Goal: Obtain resource: Download file/media

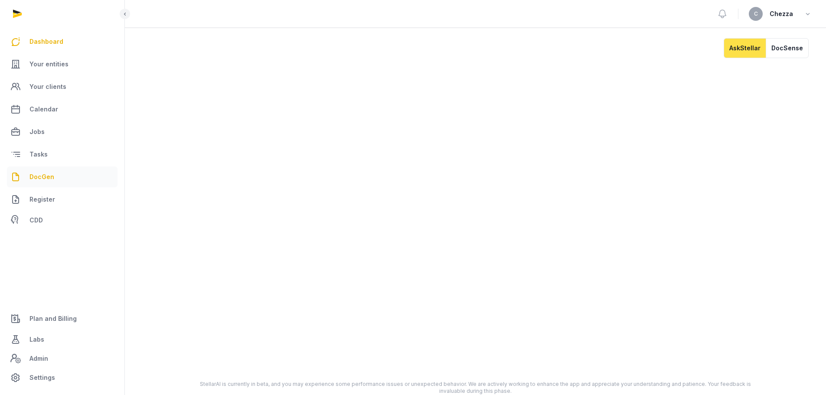
click at [53, 170] on link "DocGen" at bounding box center [62, 176] width 111 height 21
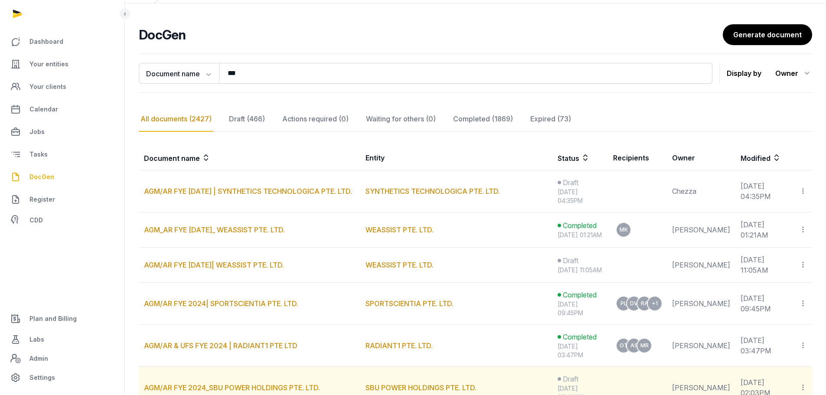
scroll to position [43, 0]
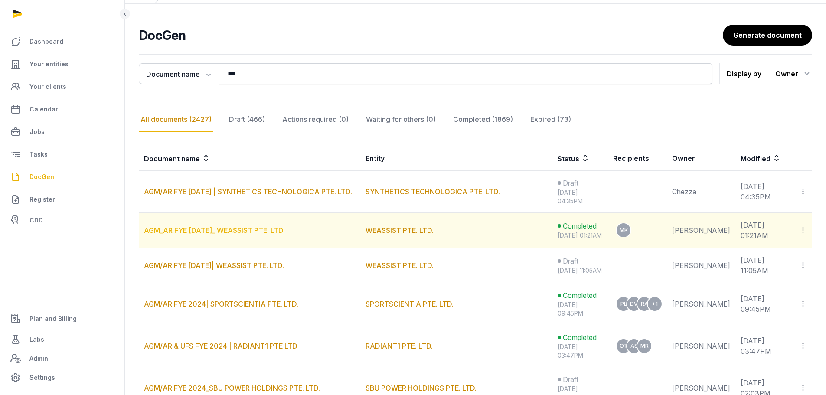
click at [267, 234] on link "AGM_AR FYE 31-12-2024_ WEASSIST PTE. LTD." at bounding box center [214, 230] width 141 height 9
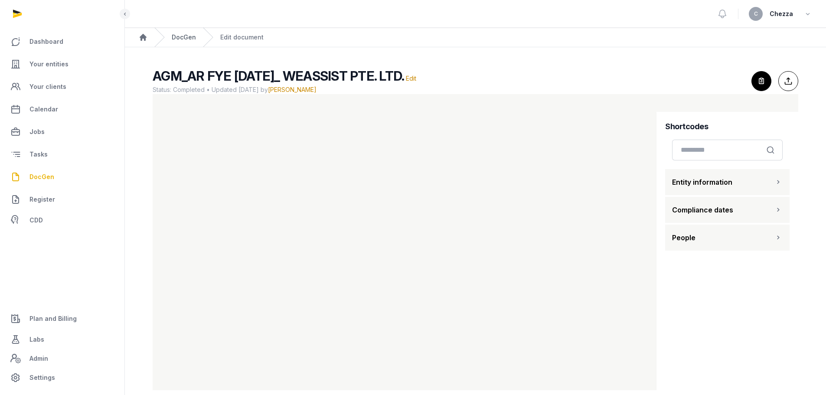
click at [182, 36] on link "DocGen" at bounding box center [184, 37] width 24 height 9
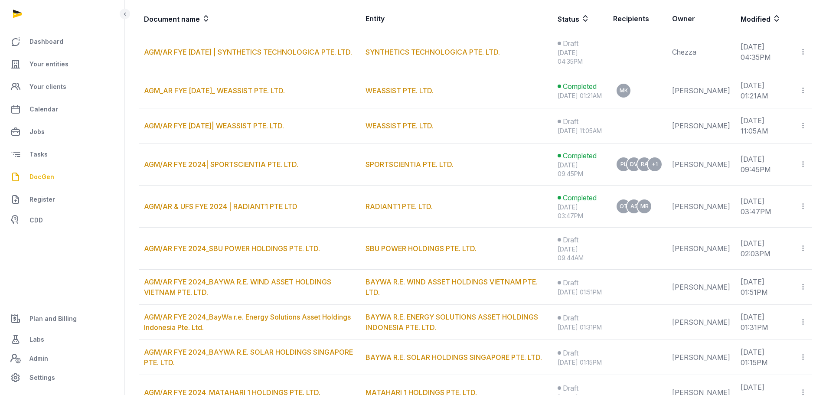
scroll to position [260, 0]
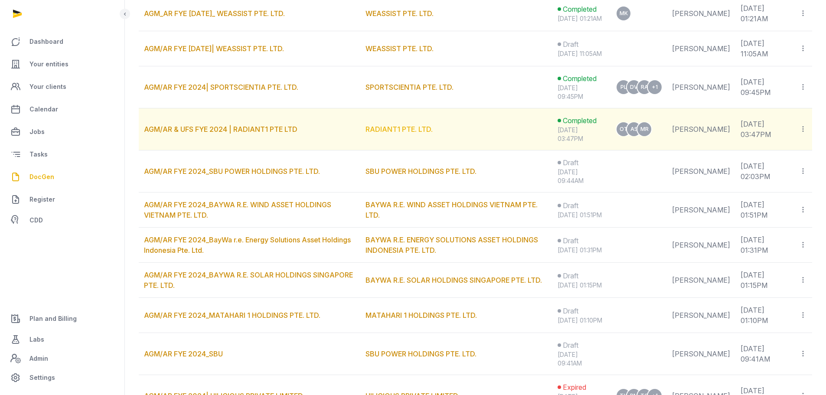
click at [409, 133] on link "RADIANT1 PTE. LTD." at bounding box center [398, 129] width 67 height 9
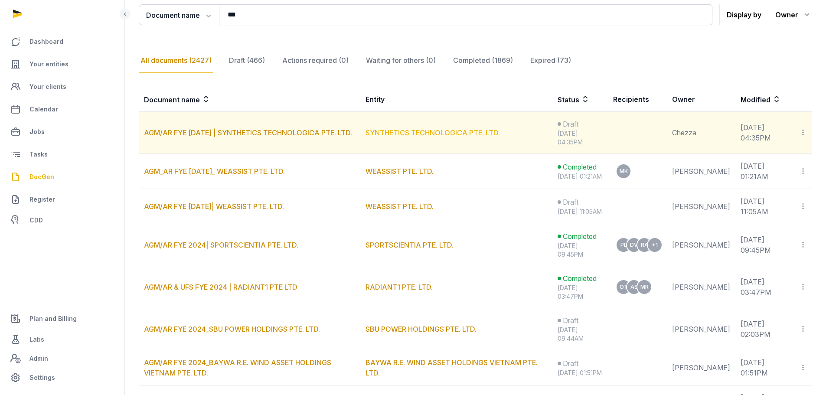
scroll to position [173, 0]
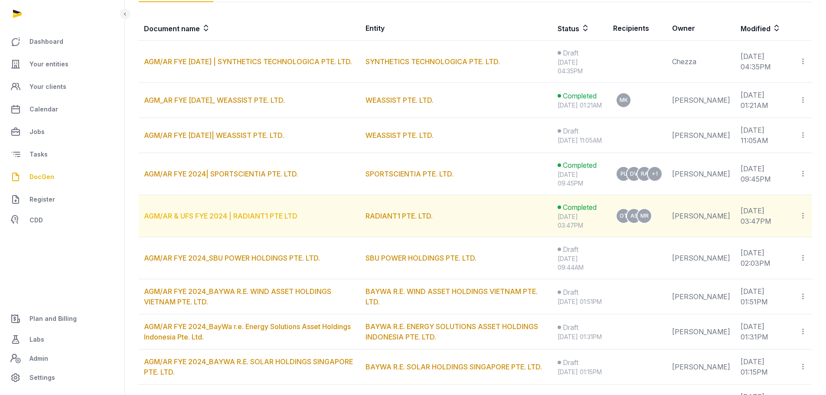
click at [247, 220] on link "AGM/AR & UFS FYE 2024 | RADIANT1 PTE LTD" at bounding box center [220, 215] width 153 height 9
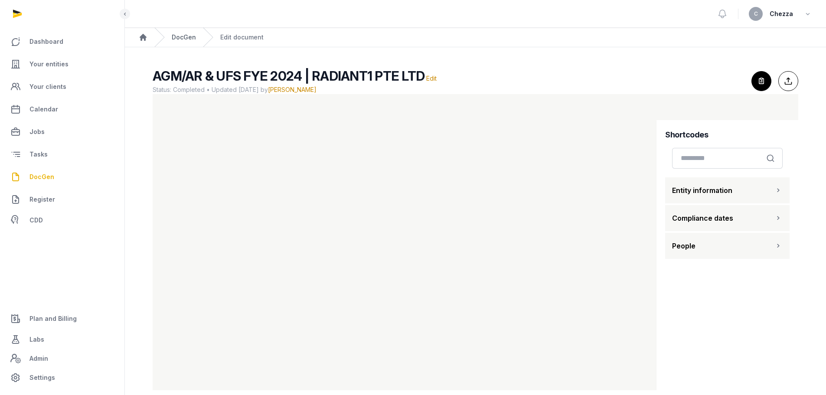
click at [187, 33] on link "DocGen" at bounding box center [184, 37] width 24 height 9
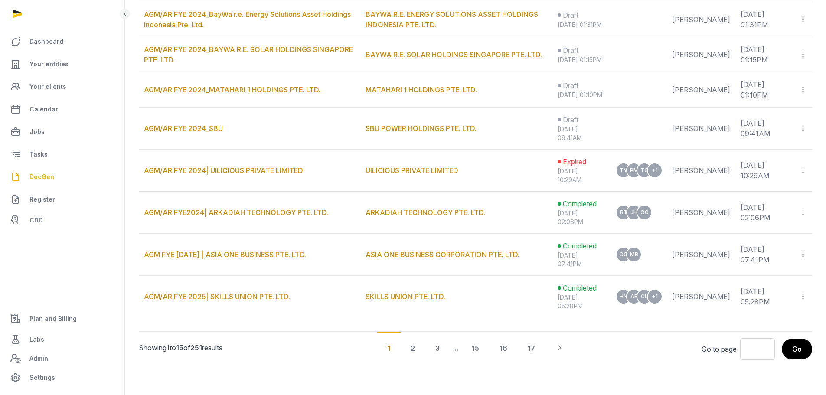
scroll to position [527, 0]
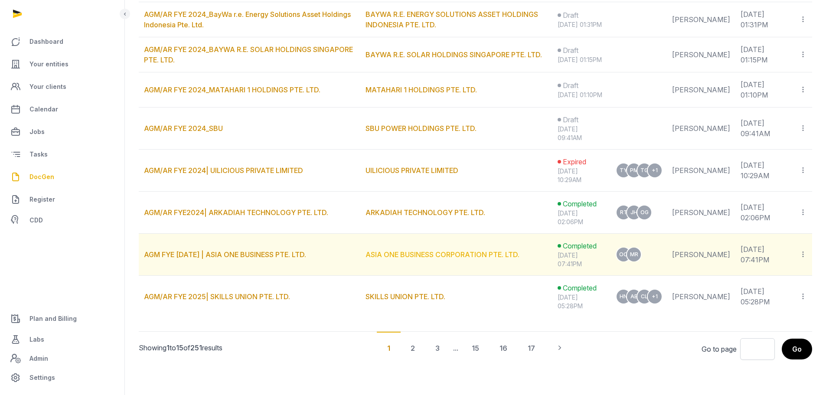
click at [459, 255] on link "ASIA ONE BUSINESS CORPORATION PTE. LTD." at bounding box center [442, 254] width 154 height 9
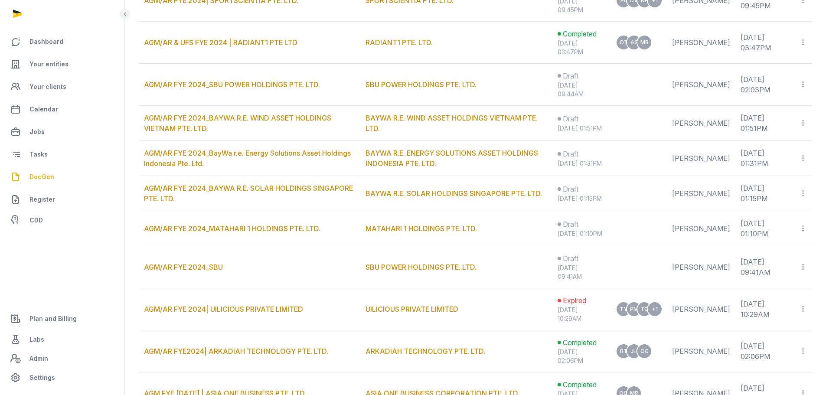
scroll to position [527, 0]
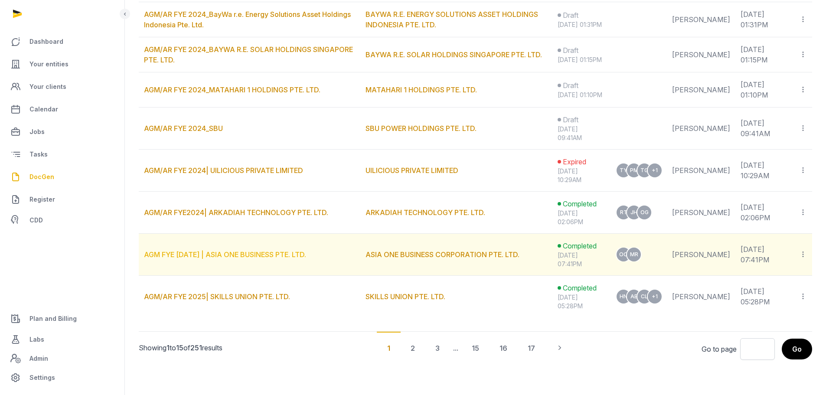
click at [280, 254] on link "AGM FYE 31-12-2024 | ASIA ONE BUSINESS PTE. LTD." at bounding box center [225, 254] width 162 height 9
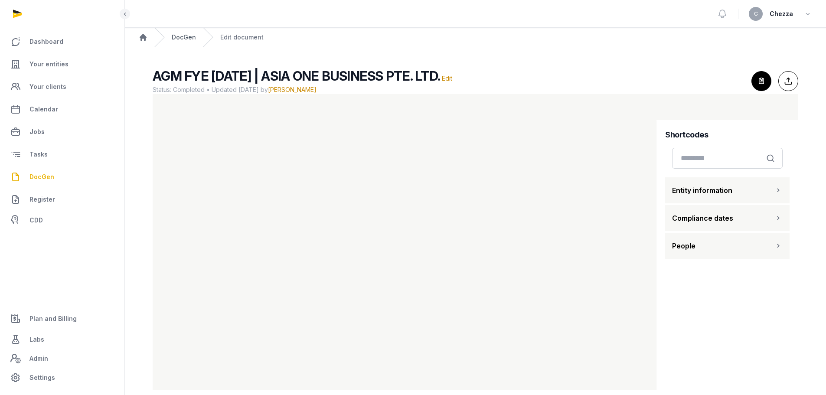
click at [184, 40] on link "DocGen" at bounding box center [184, 37] width 24 height 9
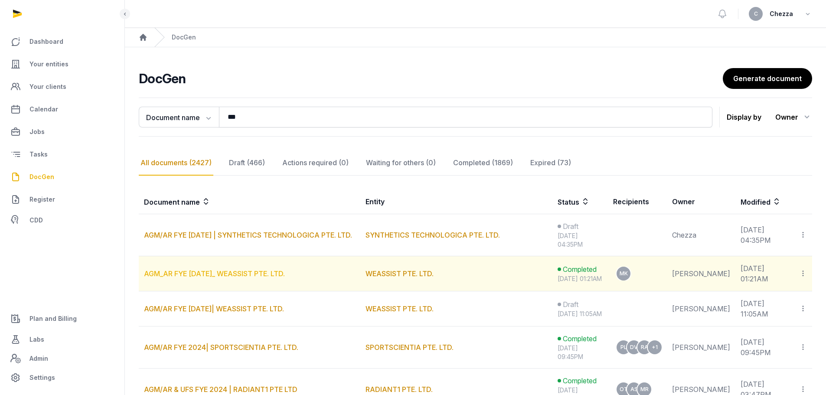
click at [271, 278] on link "AGM_AR FYE 31-12-2024_ WEASSIST PTE. LTD." at bounding box center [214, 273] width 141 height 9
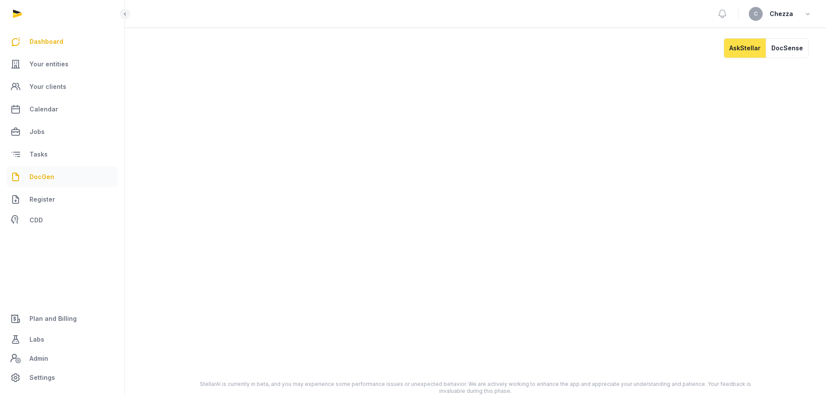
click at [54, 176] on link "DocGen" at bounding box center [62, 176] width 111 height 21
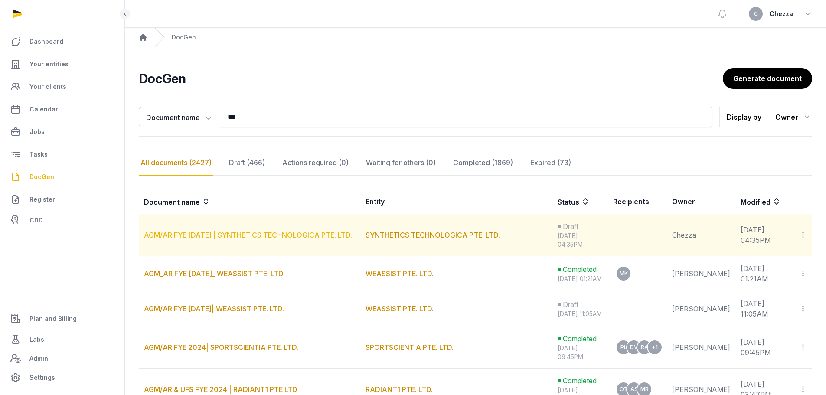
click at [263, 231] on link "AGM/AR FYE 31-12-2024 | SYNTHETICS TECHNOLOGICA PTE. LTD." at bounding box center [248, 235] width 208 height 9
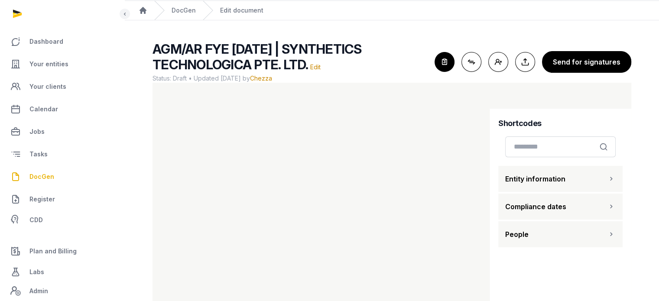
scroll to position [52, 0]
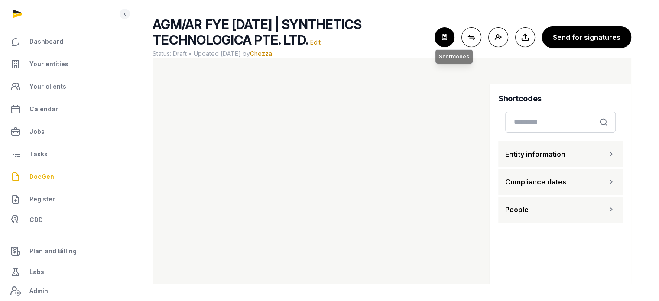
click at [445, 39] on icon "button" at bounding box center [444, 37] width 19 height 19
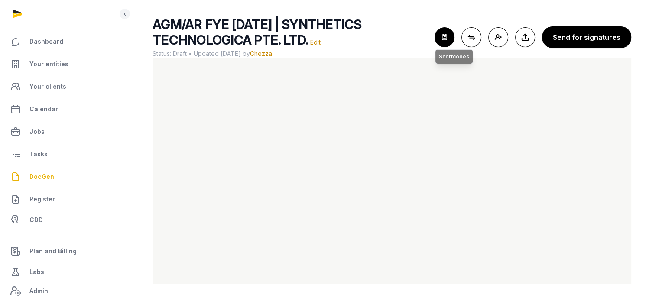
click at [444, 32] on icon "button" at bounding box center [444, 37] width 19 height 19
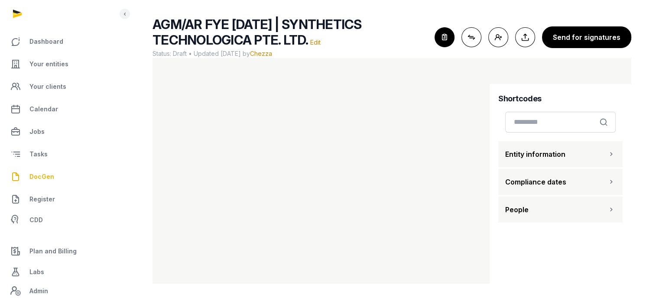
click at [557, 205] on button "People" at bounding box center [560, 210] width 124 height 26
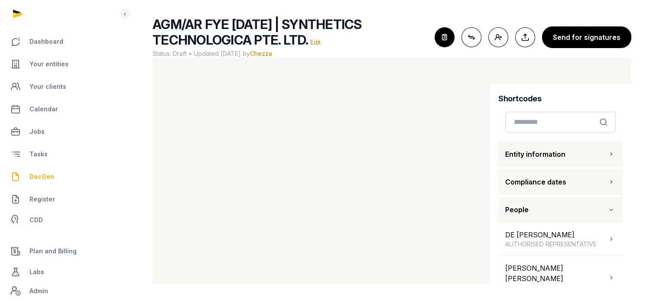
scroll to position [87, 0]
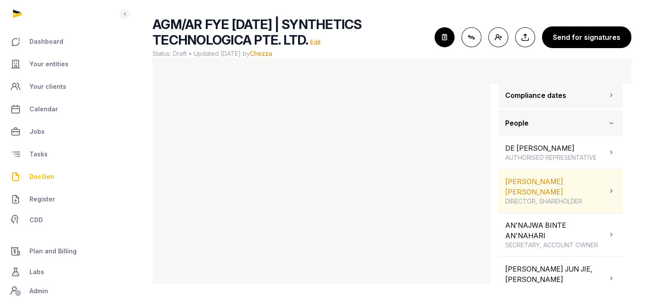
click at [544, 193] on div "THOMAS-JOERN BERND HERMANN SCHULZ DIRECTOR, SHAREHOLDER" at bounding box center [556, 190] width 102 height 29
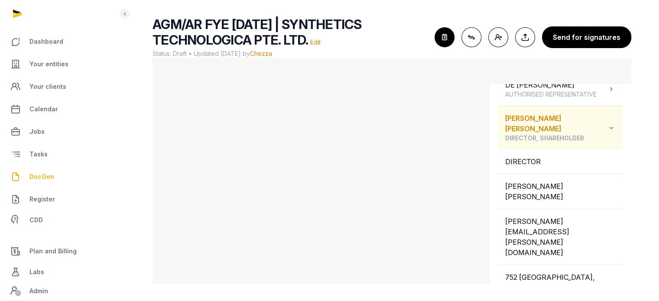
scroll to position [217, 0]
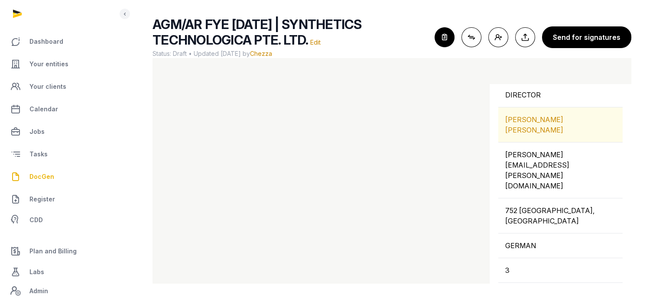
click at [531, 124] on div "[PERSON_NAME] [PERSON_NAME]" at bounding box center [560, 124] width 124 height 35
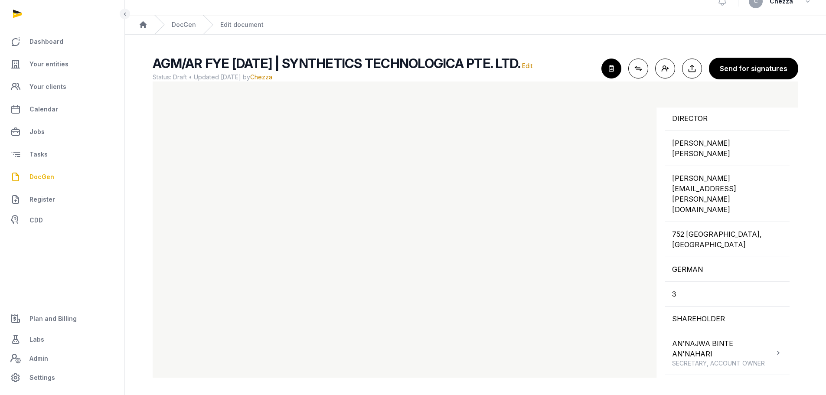
scroll to position [0, 0]
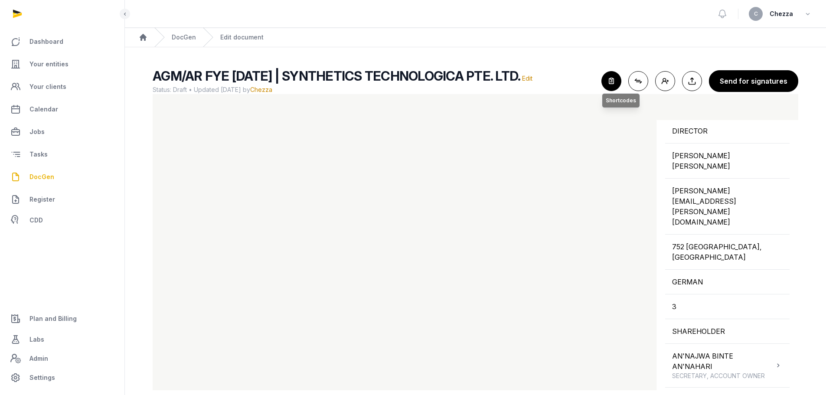
click at [613, 83] on icon "button" at bounding box center [610, 81] width 19 height 19
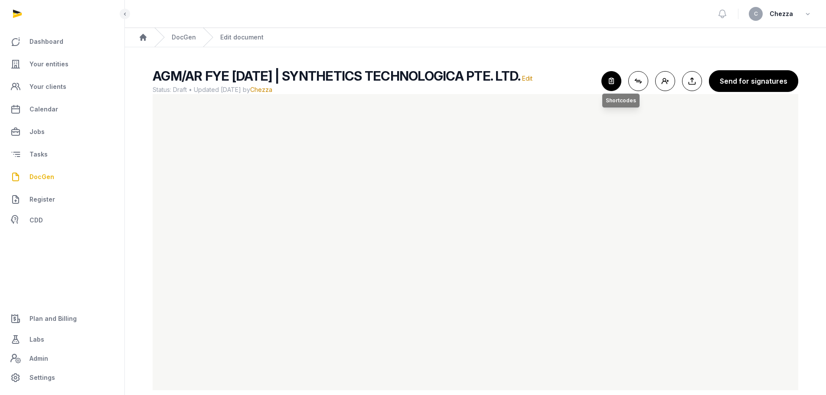
click at [610, 82] on icon "button" at bounding box center [610, 81] width 19 height 19
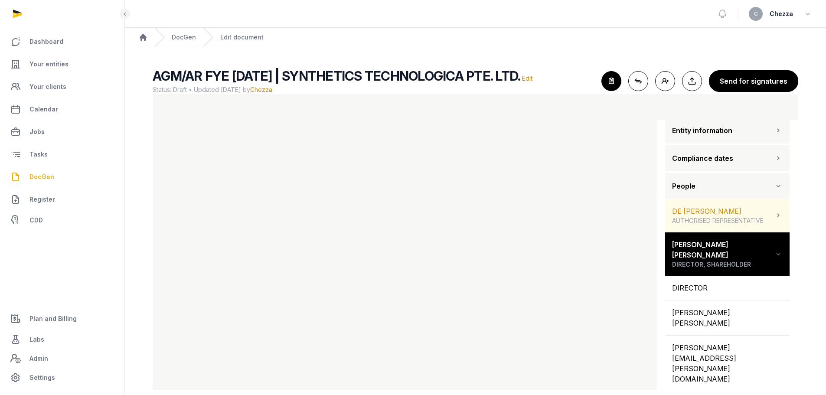
scroll to position [87, 0]
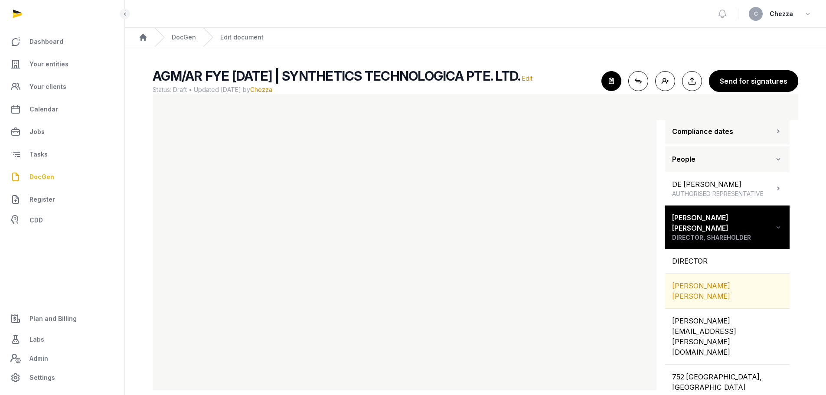
click at [717, 285] on div "[PERSON_NAME] [PERSON_NAME]" at bounding box center [727, 290] width 124 height 35
click at [712, 286] on div "[PERSON_NAME] [PERSON_NAME]" at bounding box center [727, 290] width 124 height 35
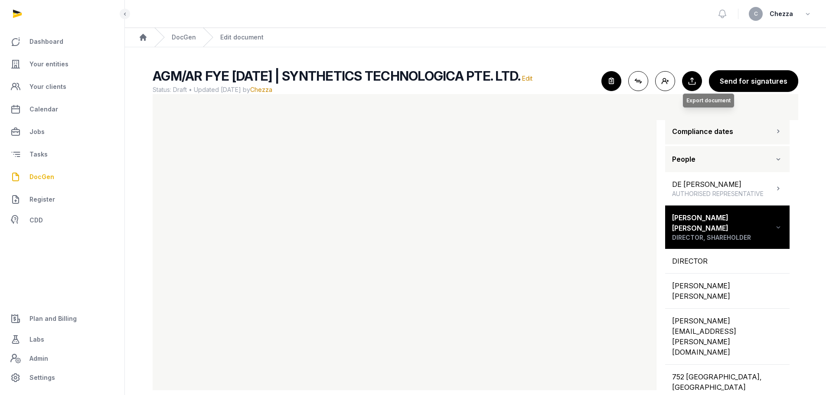
click at [696, 80] on button "Export to Documents Export document" at bounding box center [692, 81] width 20 height 20
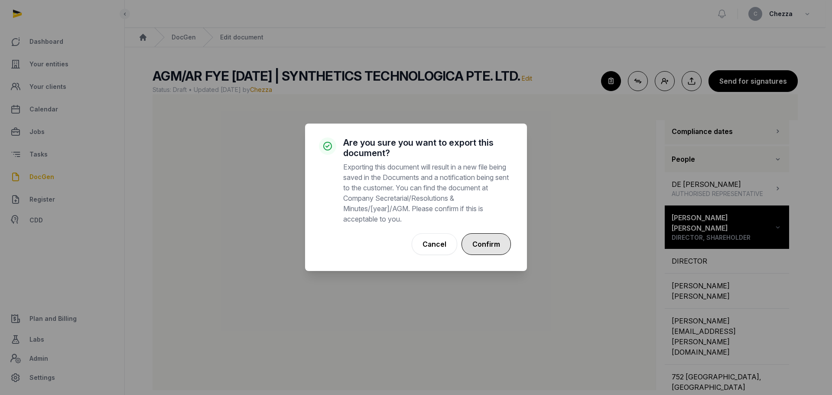
click at [492, 246] on button "Confirm" at bounding box center [486, 244] width 49 height 22
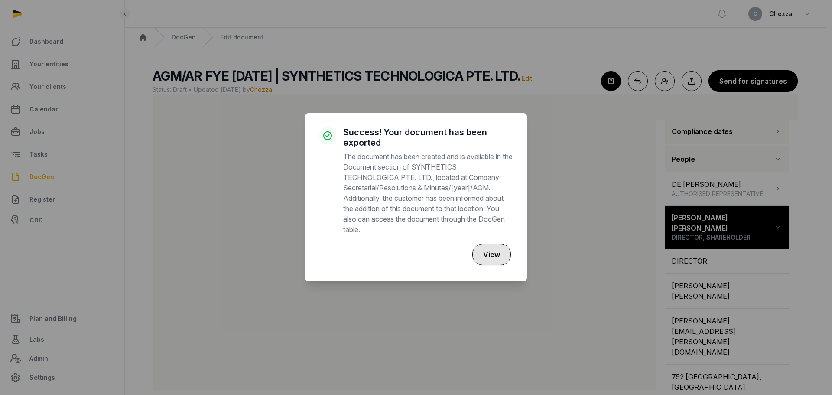
click at [491, 257] on button "View" at bounding box center [491, 255] width 39 height 22
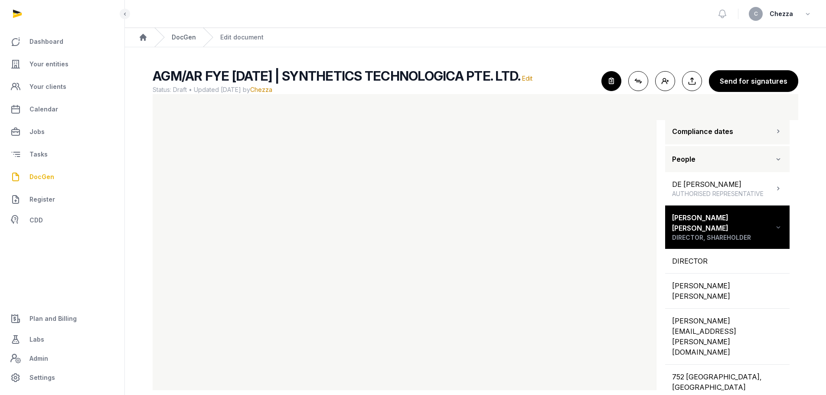
click at [178, 39] on link "DocGen" at bounding box center [184, 37] width 24 height 9
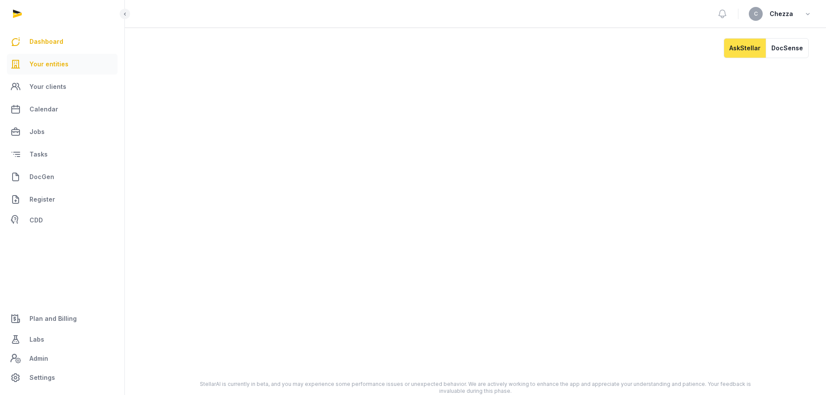
click at [53, 67] on span "Your entities" at bounding box center [48, 64] width 39 height 10
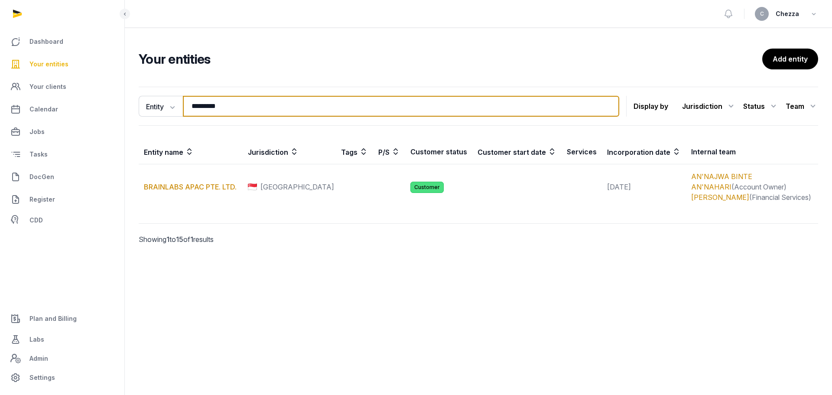
click at [244, 107] on input "*********" at bounding box center [401, 106] width 436 height 21
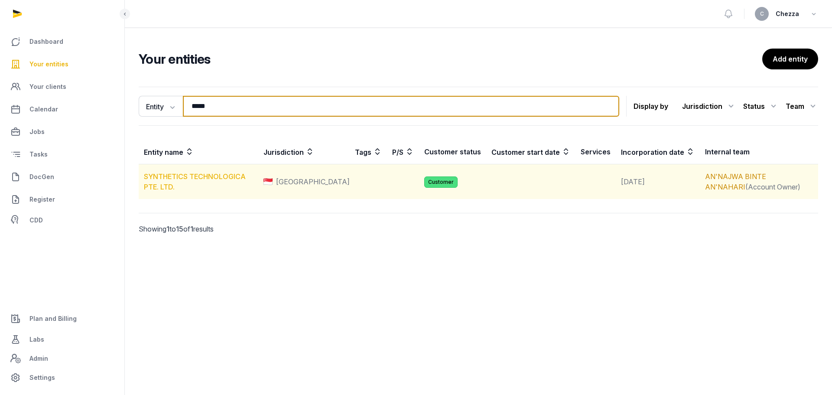
type input "*****"
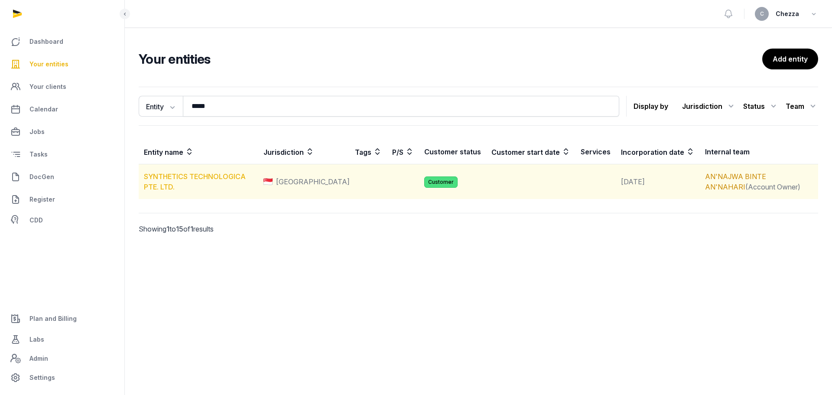
click at [218, 176] on link "SYNTHETICS TECHNOLOGICA PTE. LTD." at bounding box center [195, 181] width 102 height 19
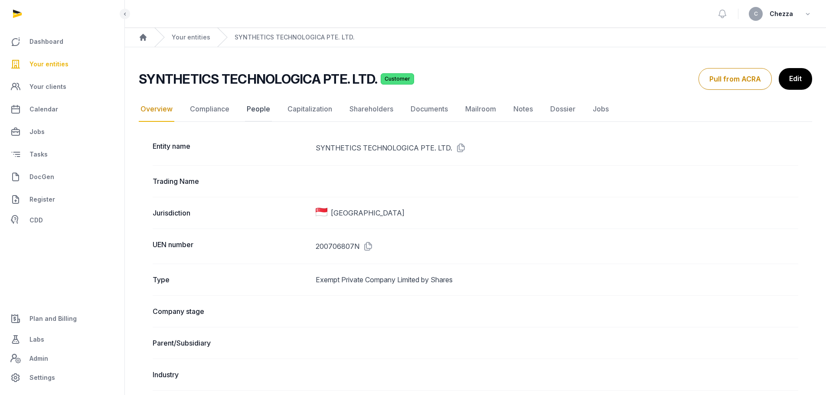
click at [258, 111] on link "People" at bounding box center [258, 109] width 27 height 25
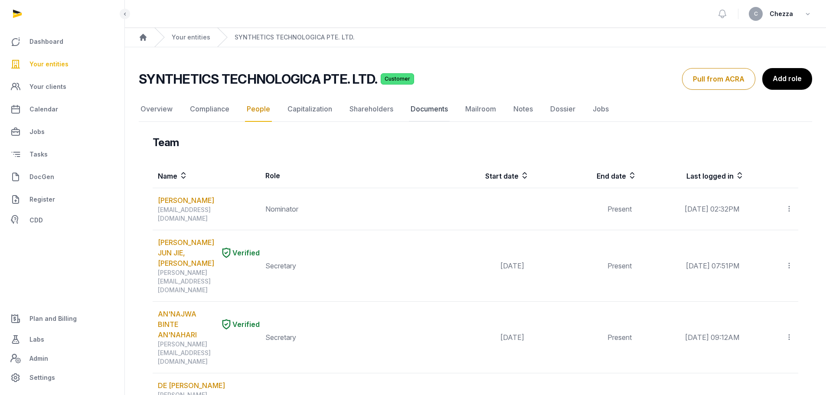
click at [423, 107] on link "Documents" at bounding box center [429, 109] width 41 height 25
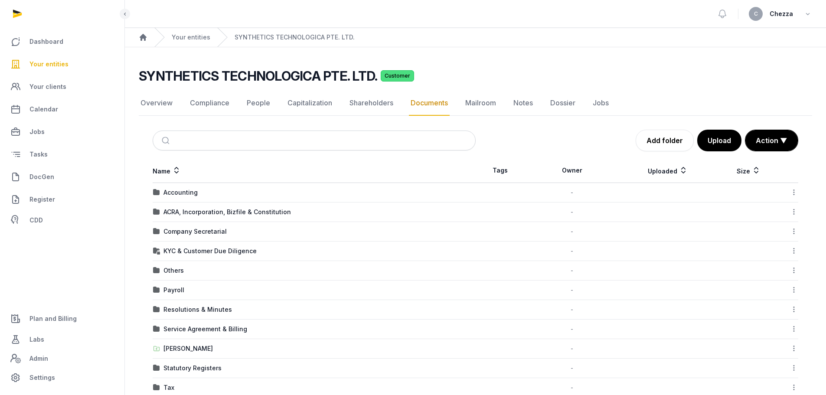
scroll to position [87, 0]
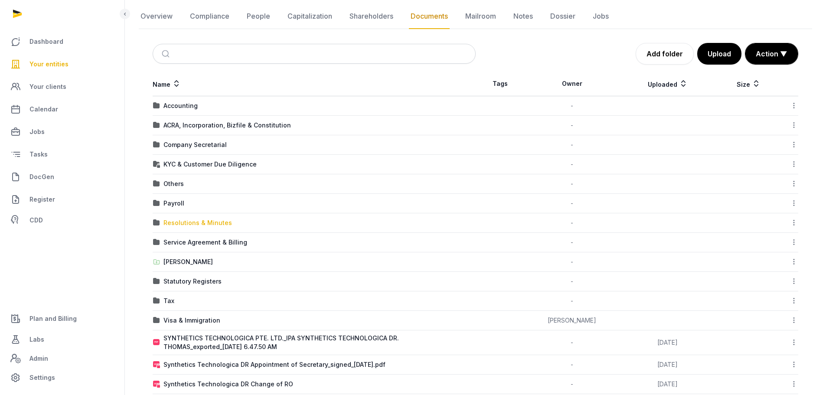
click at [177, 220] on div "Resolutions & Minutes" at bounding box center [197, 222] width 68 height 9
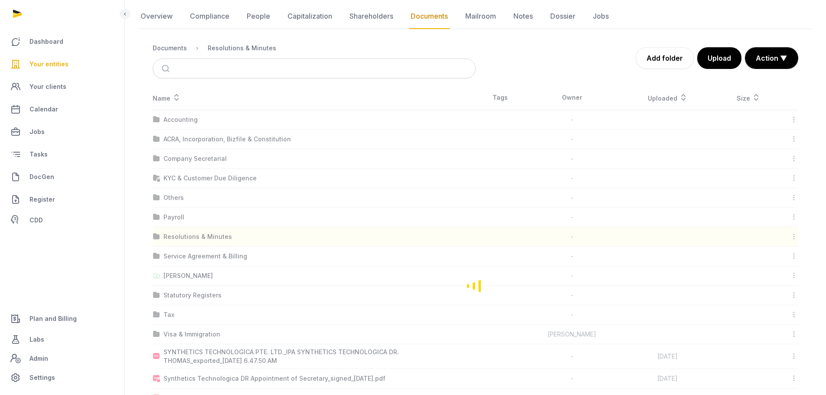
scroll to position [0, 0]
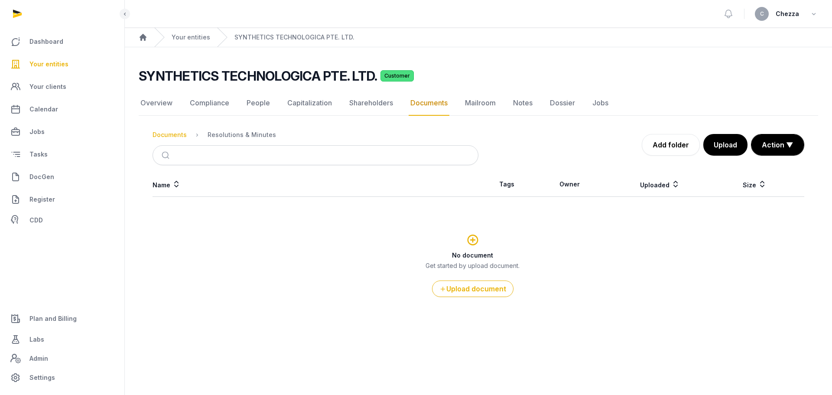
click at [172, 136] on div "Documents" at bounding box center [170, 134] width 34 height 9
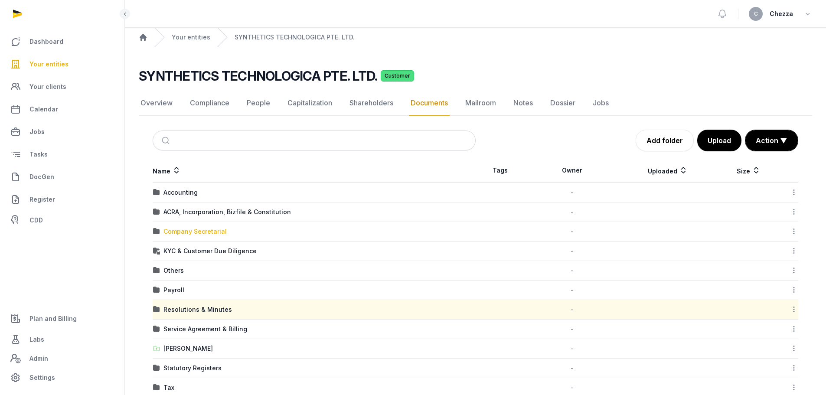
click at [207, 230] on div "Company Secretarial" at bounding box center [194, 231] width 63 height 9
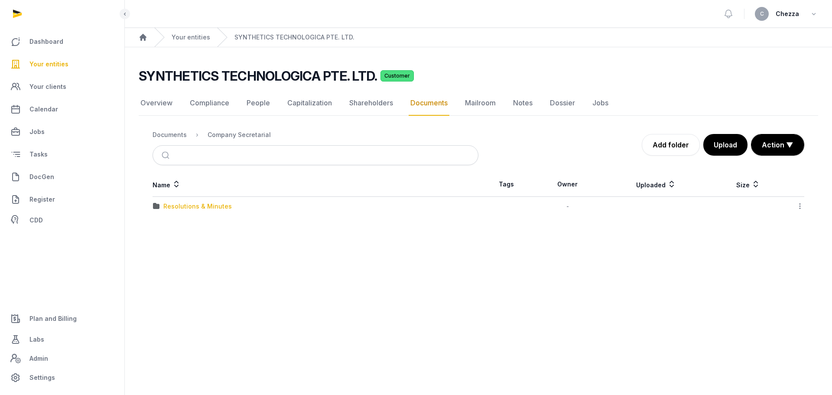
click at [201, 209] on div "Resolutions & Minutes" at bounding box center [197, 206] width 68 height 9
click at [168, 224] on div "2025" at bounding box center [170, 225] width 15 height 9
click at [188, 202] on div "AGM/AR FYE 2024" at bounding box center [190, 206] width 55 height 9
click at [166, 206] on div "EOT" at bounding box center [169, 206] width 13 height 9
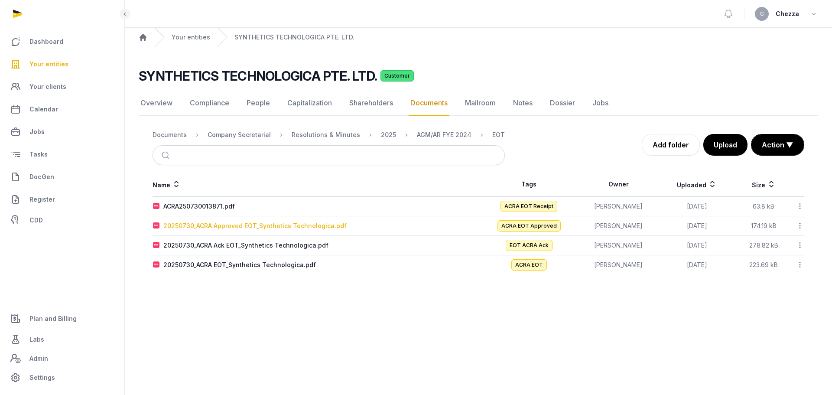
click at [255, 224] on div "20250730_ACRA Approved EOT_Synthetics Technologica.pdf" at bounding box center [254, 225] width 183 height 9
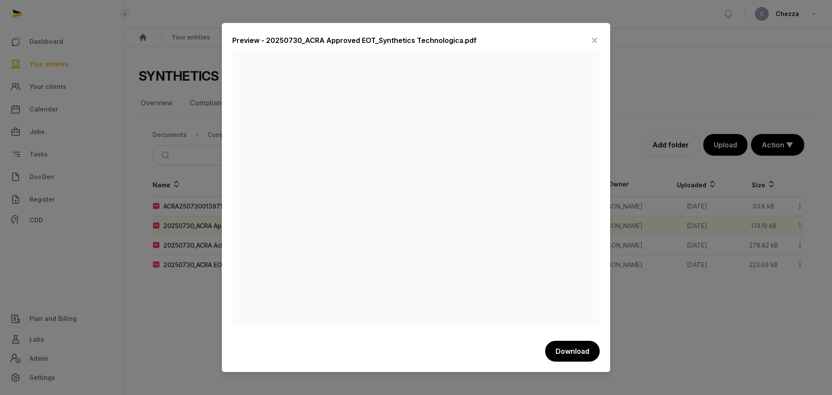
click at [169, 295] on div at bounding box center [416, 197] width 832 height 395
click at [591, 37] on icon at bounding box center [594, 40] width 10 height 14
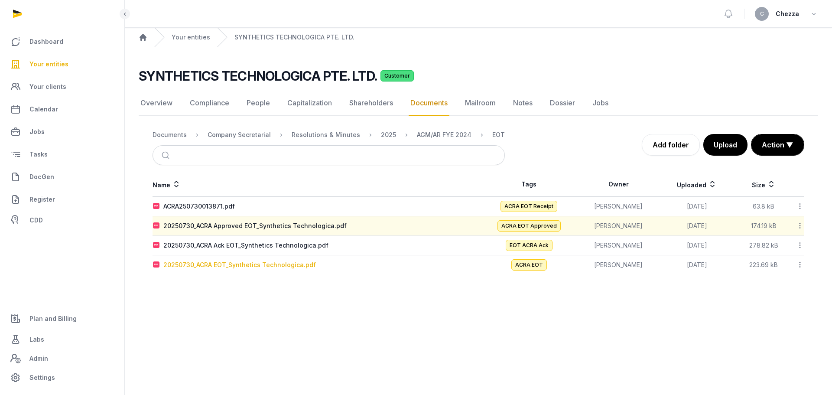
click at [259, 265] on div "20250730_ACRA EOT_Synthetics Technologica.pdf" at bounding box center [239, 264] width 153 height 9
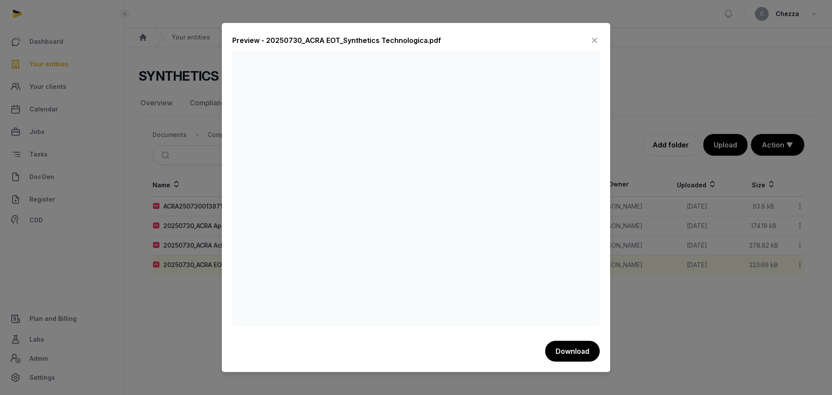
click at [198, 298] on div at bounding box center [416, 197] width 832 height 395
click at [597, 37] on icon at bounding box center [594, 40] width 10 height 14
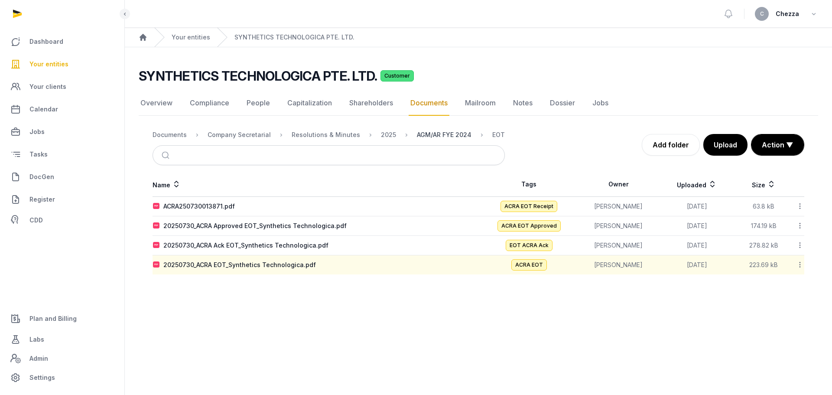
click at [417, 132] on div "AGM/AR FYE 2024" at bounding box center [444, 134] width 55 height 9
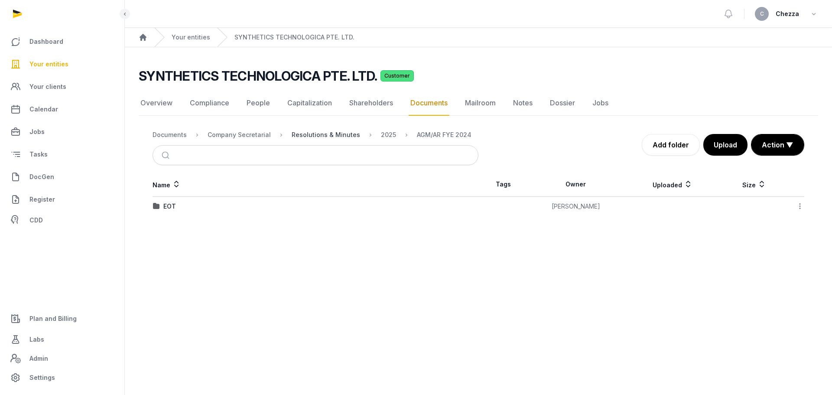
click at [328, 136] on div "Resolutions & Minutes" at bounding box center [326, 134] width 68 height 9
click at [173, 208] on div "2024" at bounding box center [171, 206] width 16 height 9
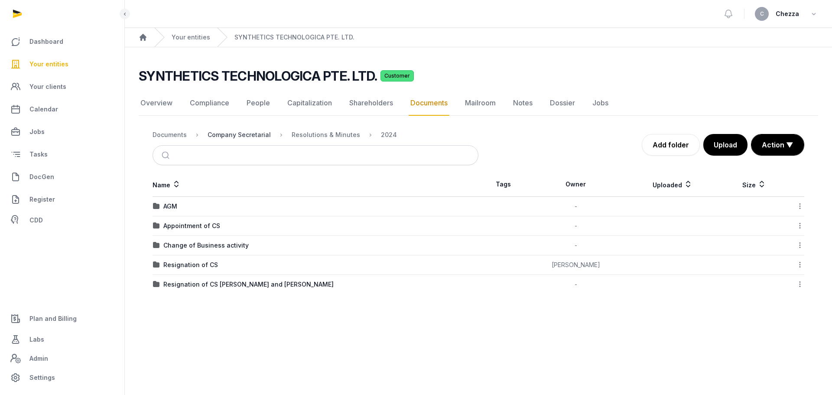
click at [237, 135] on div "Company Secretarial" at bounding box center [239, 134] width 63 height 9
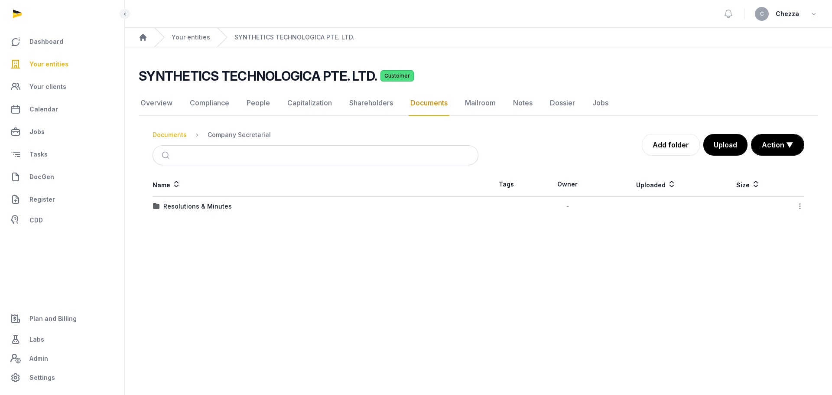
click at [177, 135] on div "Documents" at bounding box center [170, 134] width 34 height 9
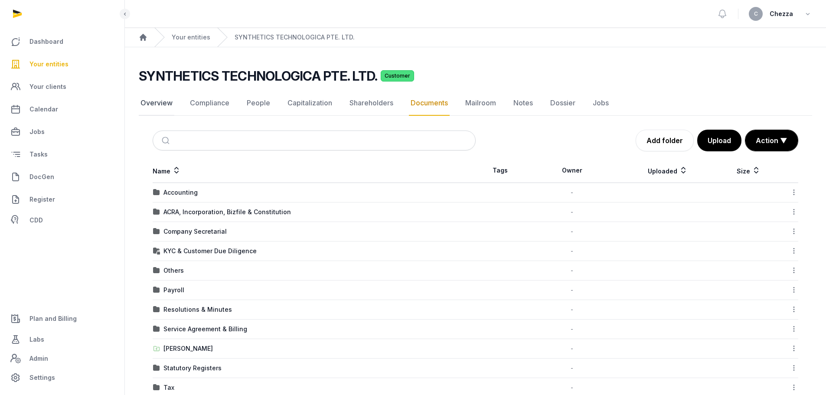
click at [140, 103] on link "Overview" at bounding box center [157, 103] width 36 height 25
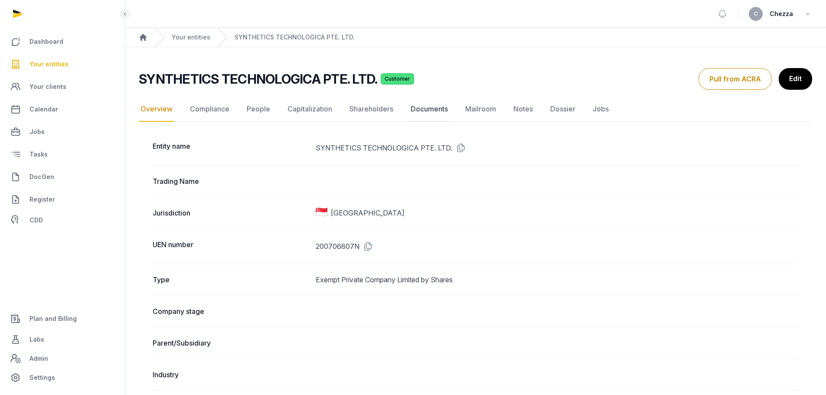
click at [422, 110] on link "Documents" at bounding box center [429, 109] width 41 height 25
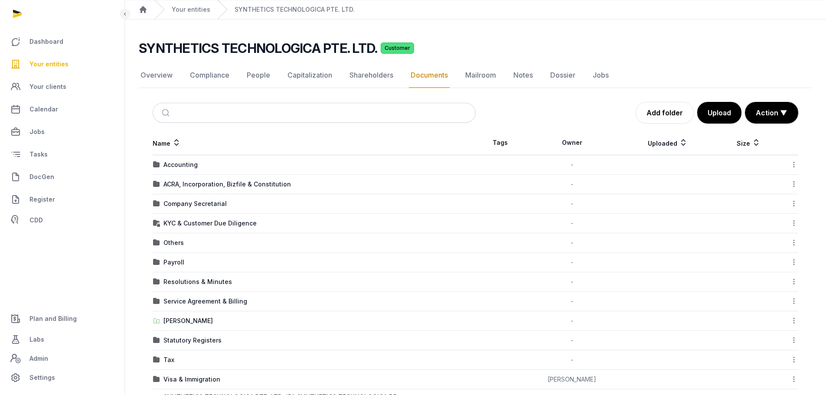
scroll to position [43, 0]
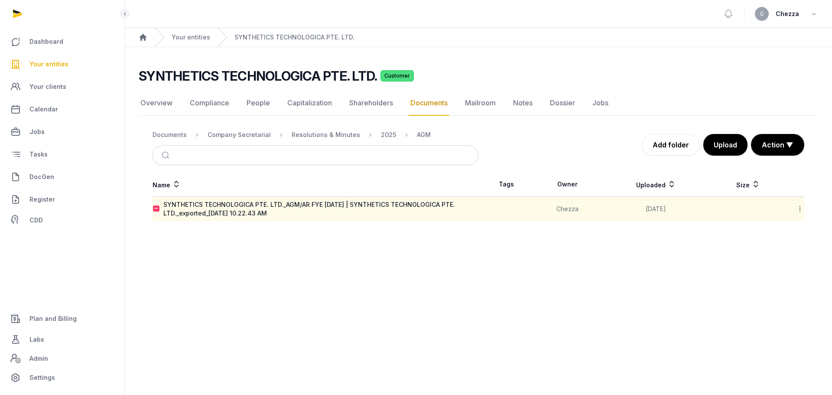
click at [800, 208] on icon at bounding box center [800, 208] width 8 height 9
click at [780, 232] on div "Download" at bounding box center [769, 232] width 69 height 16
click at [148, 254] on main "Open sidebar C Chezza Home Your entities SYNTHETICS TECHNOLOGICA PTE. LTD. SYNT…" at bounding box center [416, 197] width 832 height 395
click at [261, 106] on link "People" at bounding box center [258, 103] width 27 height 25
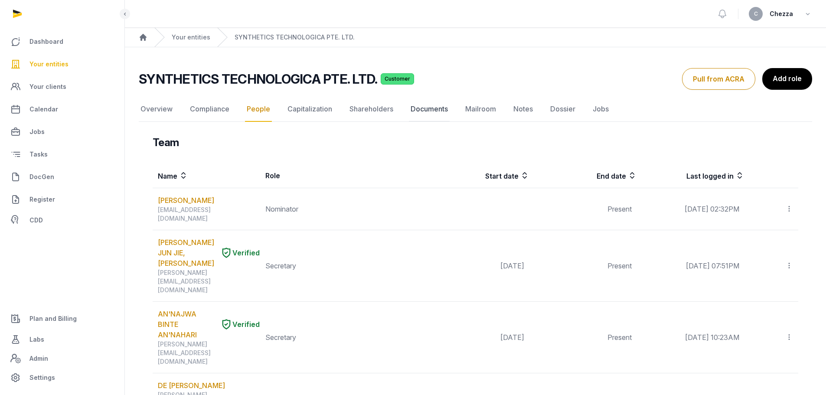
click at [430, 112] on link "Documents" at bounding box center [429, 109] width 41 height 25
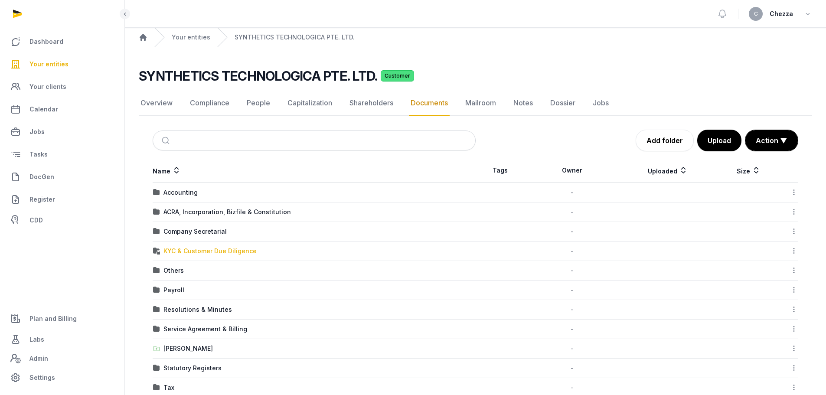
click at [198, 254] on div "KYC & Customer Due Diligence" at bounding box center [209, 251] width 93 height 9
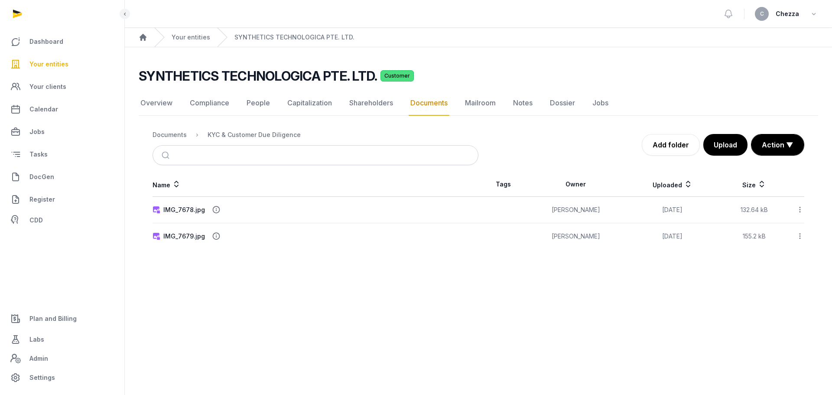
click at [436, 104] on link "Documents" at bounding box center [429, 103] width 41 height 25
click at [246, 105] on link "People" at bounding box center [258, 103] width 27 height 25
